Goal: Information Seeking & Learning: Learn about a topic

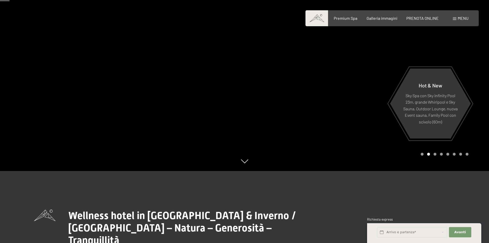
scroll to position [51, 0]
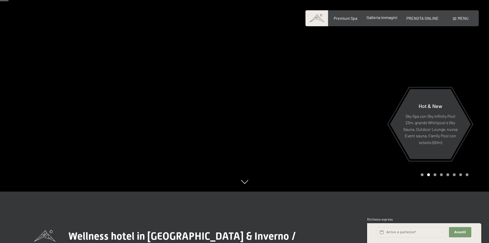
click at [382, 17] on span "Galleria immagini" at bounding box center [382, 17] width 31 height 5
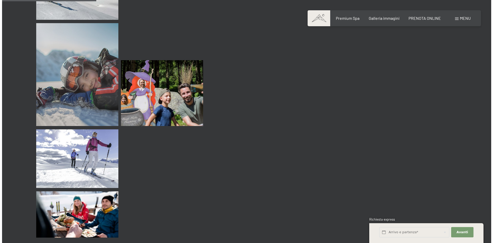
scroll to position [1309, 0]
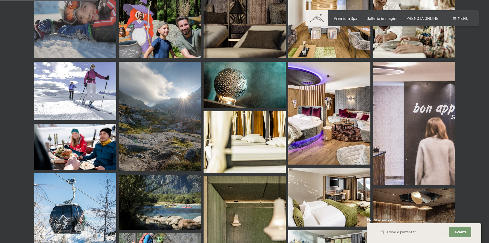
click at [456, 18] on span at bounding box center [455, 18] width 4 height 3
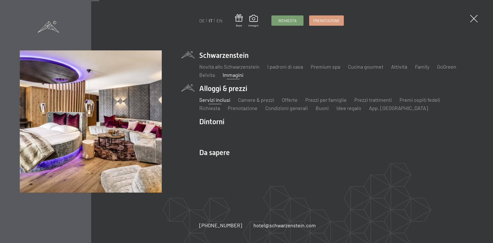
click at [213, 100] on link "Servizi inclusi" at bounding box center [214, 100] width 31 height 6
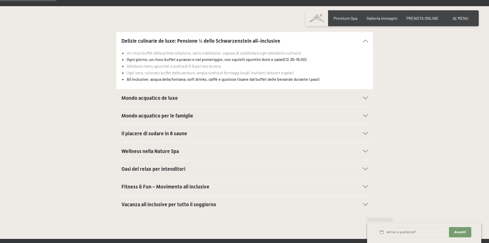
scroll to position [180, 0]
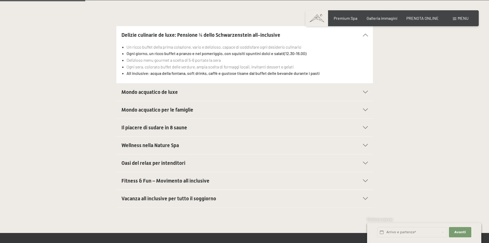
click at [296, 93] on h2 "Mondo acquatico de luxe" at bounding box center [232, 91] width 222 height 7
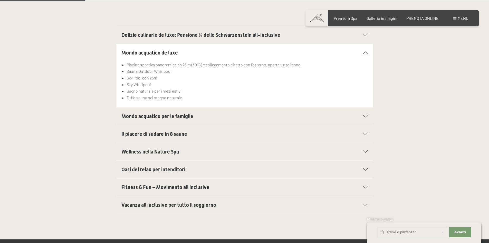
click at [363, 151] on icon at bounding box center [365, 151] width 5 height 3
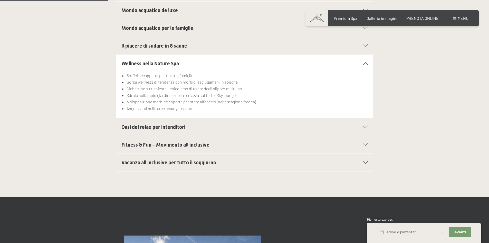
scroll to position [231, 0]
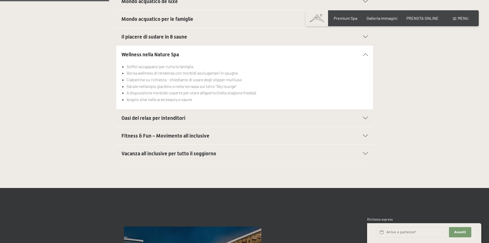
click at [365, 117] on icon at bounding box center [365, 118] width 5 height 3
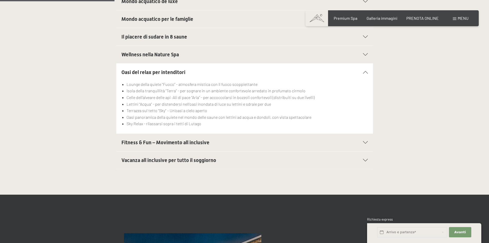
scroll to position [257, 0]
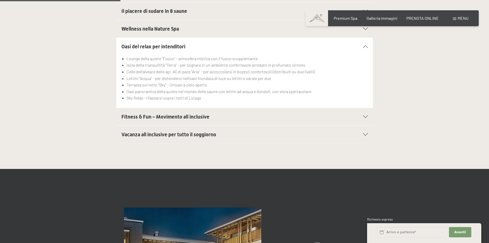
click at [366, 118] on div "Fitness & Fun – Movimento all inclusive" at bounding box center [244, 116] width 246 height 17
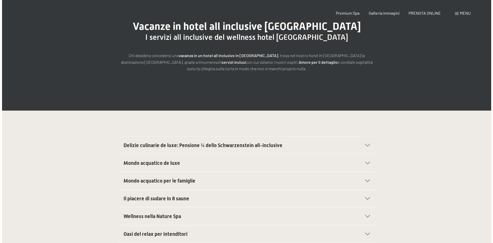
scroll to position [0, 0]
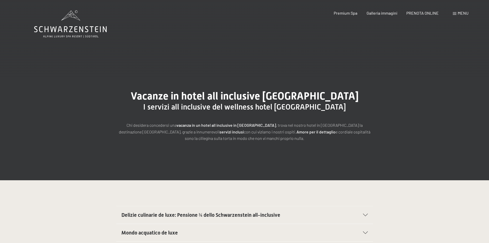
click at [459, 13] on span "Menu" at bounding box center [463, 13] width 11 height 5
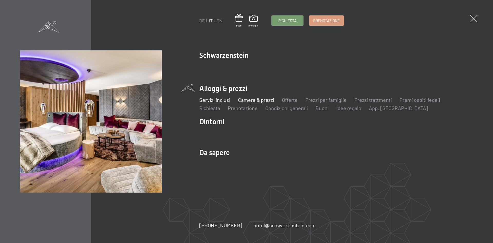
click at [257, 101] on link "Camere & prezzi" at bounding box center [256, 100] width 36 height 6
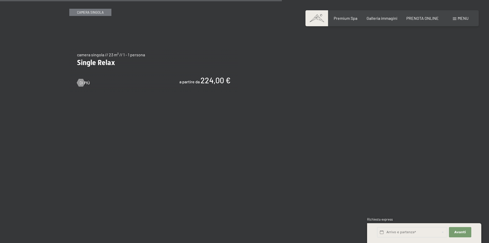
scroll to position [975, 0]
